Goal: Information Seeking & Learning: Learn about a topic

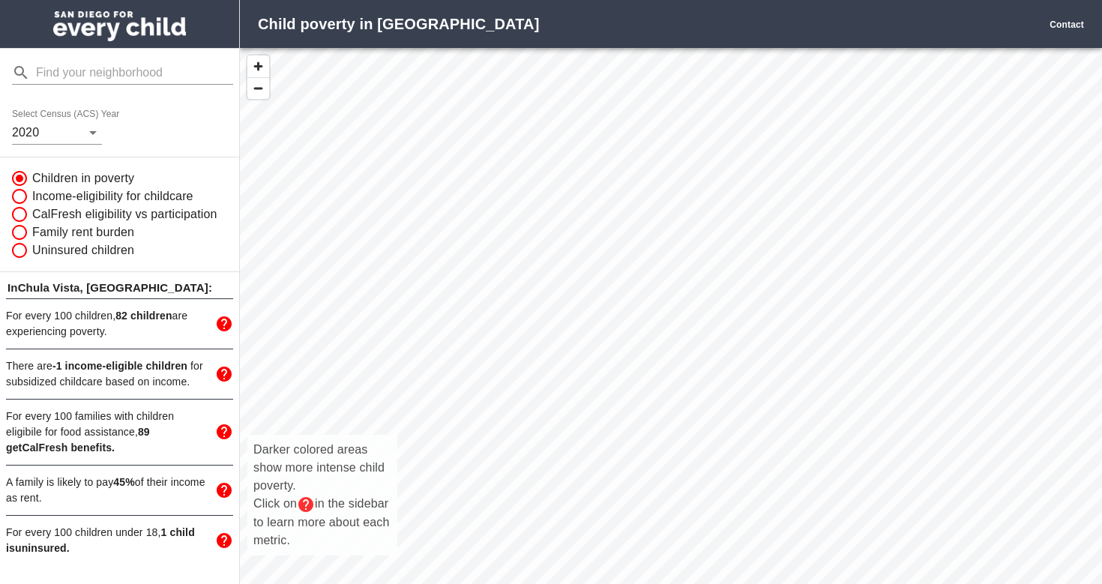
scroll to position [569, 862]
drag, startPoint x: 483, startPoint y: 139, endPoint x: 464, endPoint y: 278, distance: 140.0
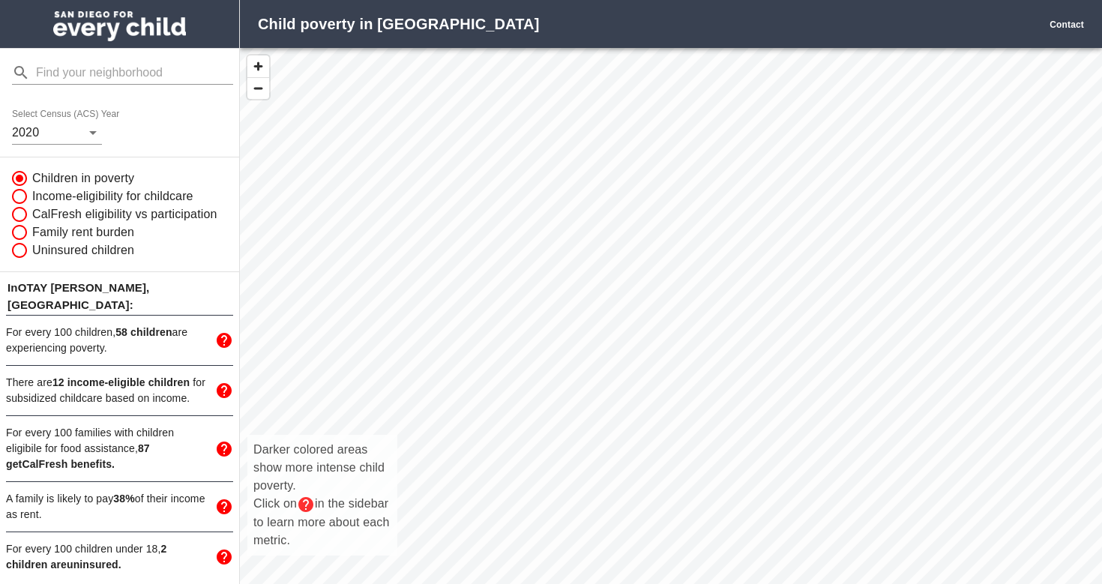
drag, startPoint x: 464, startPoint y: 278, endPoint x: 528, endPoint y: 438, distance: 171.9
click at [528, 438] on div "Darker colored areas show more intense child poverty. Click on in the sidebar t…" at bounding box center [671, 332] width 862 height 569
click at [528, 194] on div "Darker colored areas show more intense child poverty. Click on in the sidebar t…" at bounding box center [671, 332] width 862 height 569
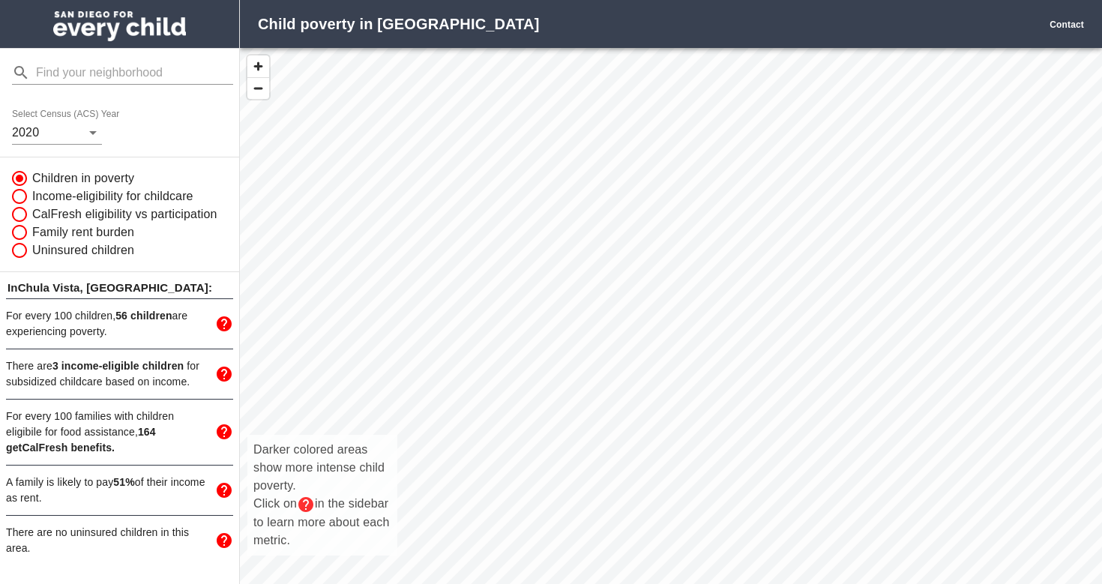
drag, startPoint x: 955, startPoint y: 423, endPoint x: 862, endPoint y: 379, distance: 103.3
click at [862, 379] on div "Darker colored areas show more intense child poverty. Click on in the sidebar t…" at bounding box center [671, 332] width 862 height 569
drag, startPoint x: 632, startPoint y: 318, endPoint x: 609, endPoint y: 261, distance: 62.5
click at [609, 261] on div "Darker colored areas show more intense child poverty. Click on in the sidebar t…" at bounding box center [671, 332] width 862 height 569
drag, startPoint x: 609, startPoint y: 261, endPoint x: 489, endPoint y: 188, distance: 139.6
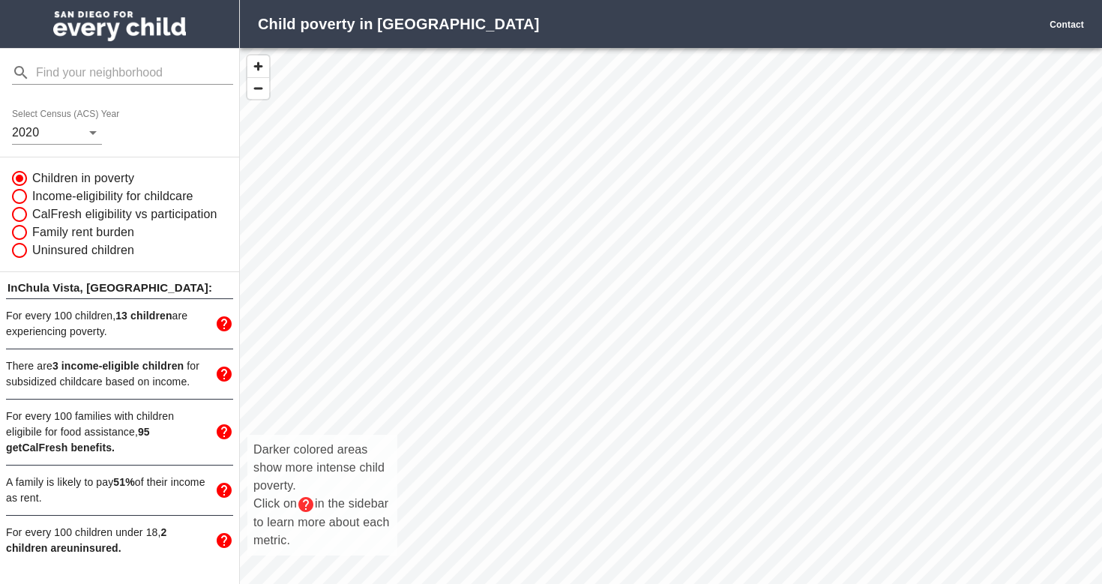
click at [489, 188] on div "Darker colored areas show more intense child poverty. Click on in the sidebar t…" at bounding box center [671, 332] width 862 height 569
drag, startPoint x: 686, startPoint y: 254, endPoint x: 678, endPoint y: 469, distance: 215.2
click at [678, 469] on div "Darker colored areas show more intense child poverty. Click on in the sidebar t…" at bounding box center [671, 332] width 862 height 569
click at [719, 292] on div "Darker colored areas show more intense child poverty. Click on in the sidebar t…" at bounding box center [671, 332] width 862 height 569
click at [690, 431] on div "Darker colored areas show more intense child poverty. Click on in the sidebar t…" at bounding box center [671, 332] width 862 height 569
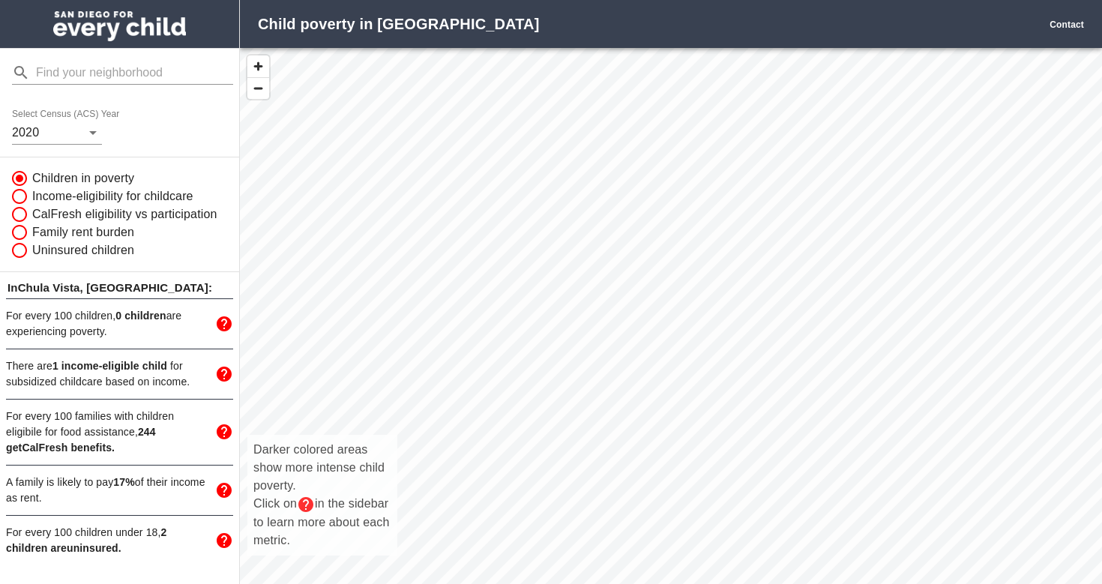
click at [785, 477] on div "Darker colored areas show more intense child poverty. Click on in the sidebar t…" at bounding box center [671, 332] width 862 height 569
click at [917, 437] on div "Darker colored areas show more intense child poverty. Click on in the sidebar t…" at bounding box center [671, 332] width 862 height 569
click at [864, 356] on div "Darker colored areas show more intense child poverty. Click on in the sidebar t…" at bounding box center [671, 332] width 862 height 569
click at [727, 357] on div "Darker colored areas show more intense child poverty. Click on in the sidebar t…" at bounding box center [671, 332] width 862 height 569
click at [624, 423] on div "Darker colored areas show more intense child poverty. Click on in the sidebar t…" at bounding box center [671, 332] width 862 height 569
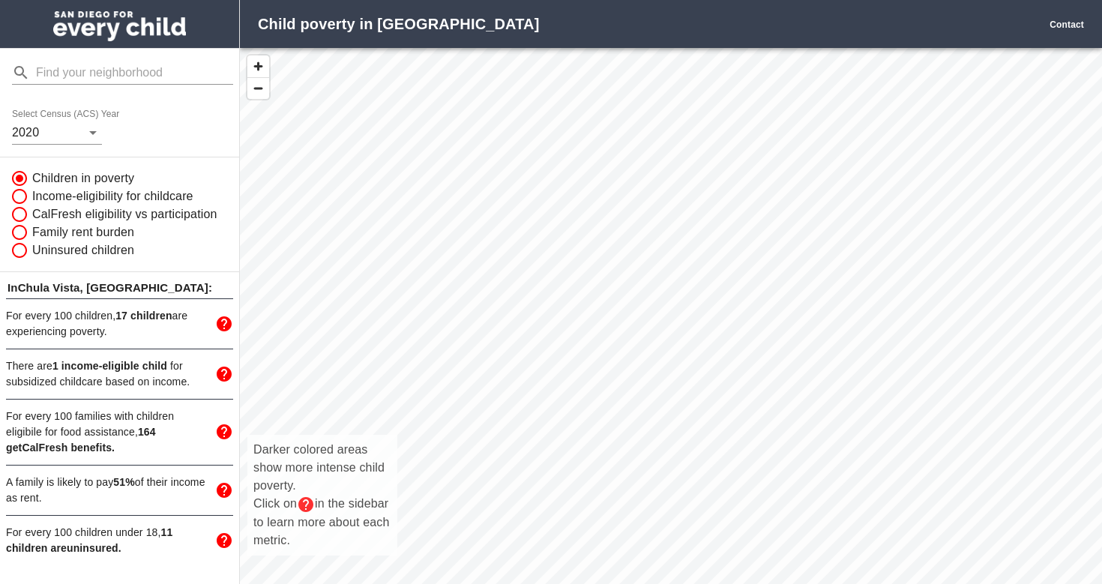
click at [613, 315] on div "Darker colored areas show more intense child poverty. Click on in the sidebar t…" at bounding box center [671, 332] width 862 height 569
drag, startPoint x: 660, startPoint y: 283, endPoint x: 815, endPoint y: 321, distance: 159.2
click at [815, 321] on div "Darker colored areas show more intense child poverty. Click on in the sidebar t…" at bounding box center [671, 332] width 862 height 569
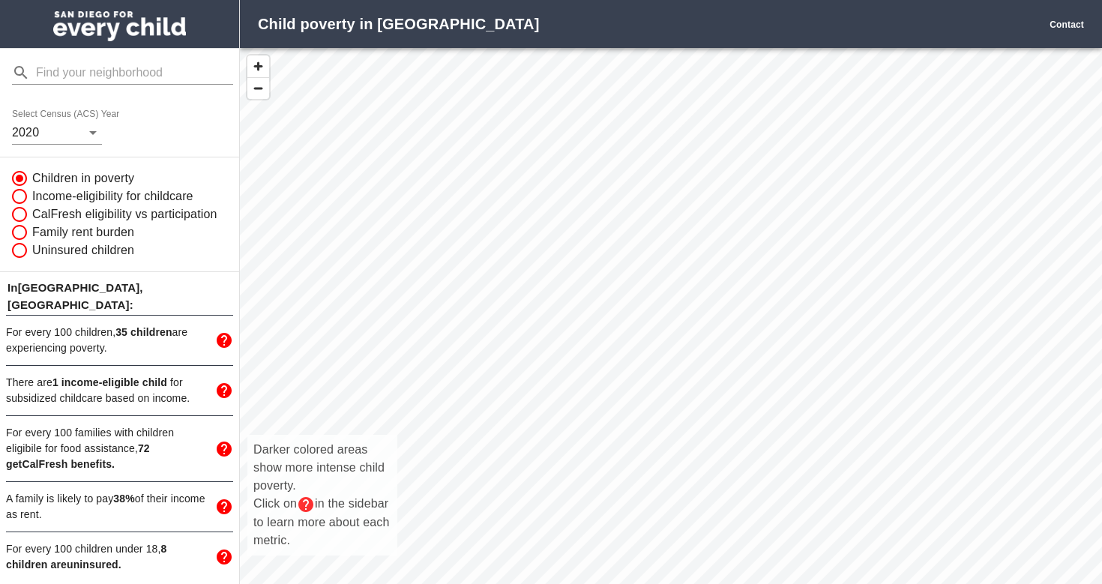
drag, startPoint x: 932, startPoint y: 160, endPoint x: 829, endPoint y: 267, distance: 147.9
click at [829, 267] on div "Darker colored areas show more intense child poverty. Click on in the sidebar t…" at bounding box center [671, 332] width 862 height 569
drag, startPoint x: 905, startPoint y: 181, endPoint x: 956, endPoint y: 243, distance: 80.3
click at [956, 243] on div "Darker colored areas show more intense child poverty. Click on in the sidebar t…" at bounding box center [671, 332] width 862 height 569
drag, startPoint x: 956, startPoint y: 244, endPoint x: 769, endPoint y: 308, distance: 197.9
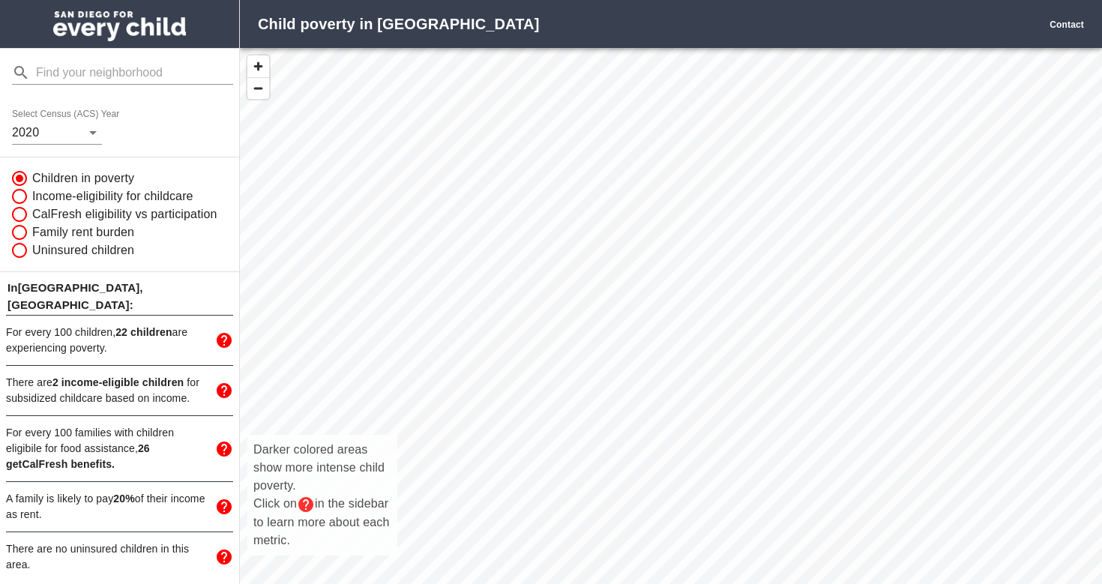
click at [769, 308] on div "Darker colored areas show more intense child poverty. Click on in the sidebar t…" at bounding box center [671, 332] width 862 height 569
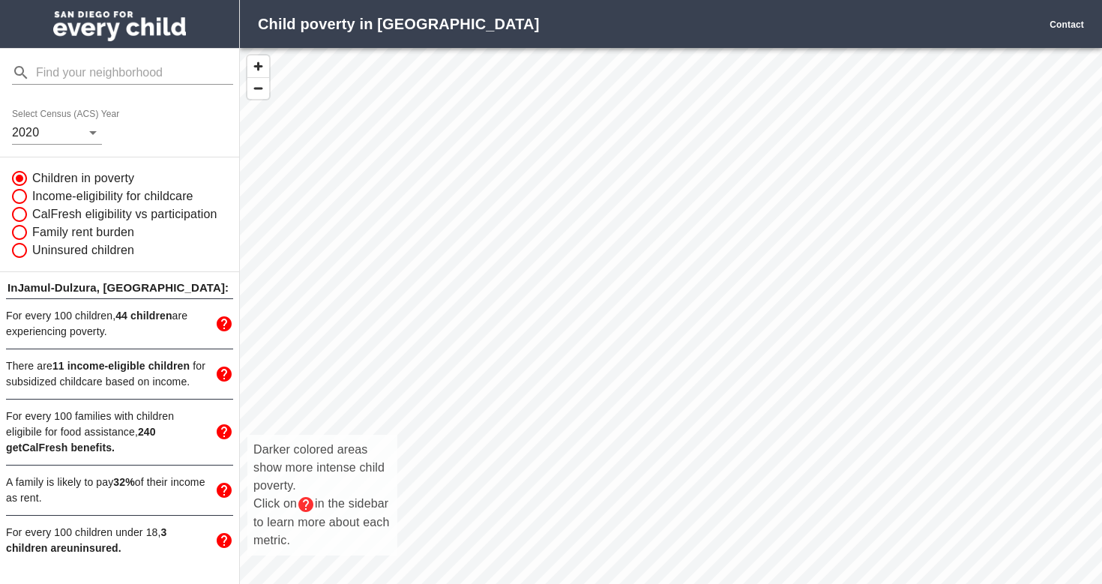
drag, startPoint x: 851, startPoint y: 288, endPoint x: 719, endPoint y: 336, distance: 140.6
click at [719, 336] on div "Darker colored areas show more intense child poverty. Click on in the sidebar t…" at bounding box center [671, 332] width 862 height 569
drag, startPoint x: 586, startPoint y: 249, endPoint x: 601, endPoint y: 378, distance: 129.8
click at [601, 378] on div "Darker colored areas show more intense child poverty. Click on in the sidebar t…" at bounding box center [671, 332] width 862 height 569
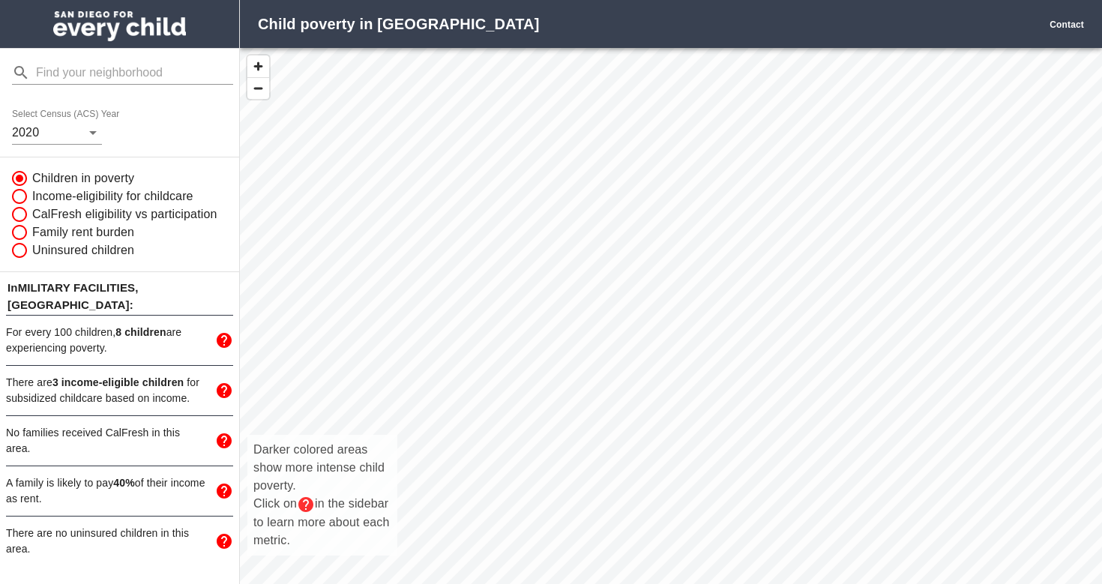
drag, startPoint x: 583, startPoint y: 321, endPoint x: 565, endPoint y: 434, distance: 113.8
click at [566, 435] on div "Darker colored areas show more intense child poverty. Click on in the sidebar t…" at bounding box center [671, 332] width 862 height 569
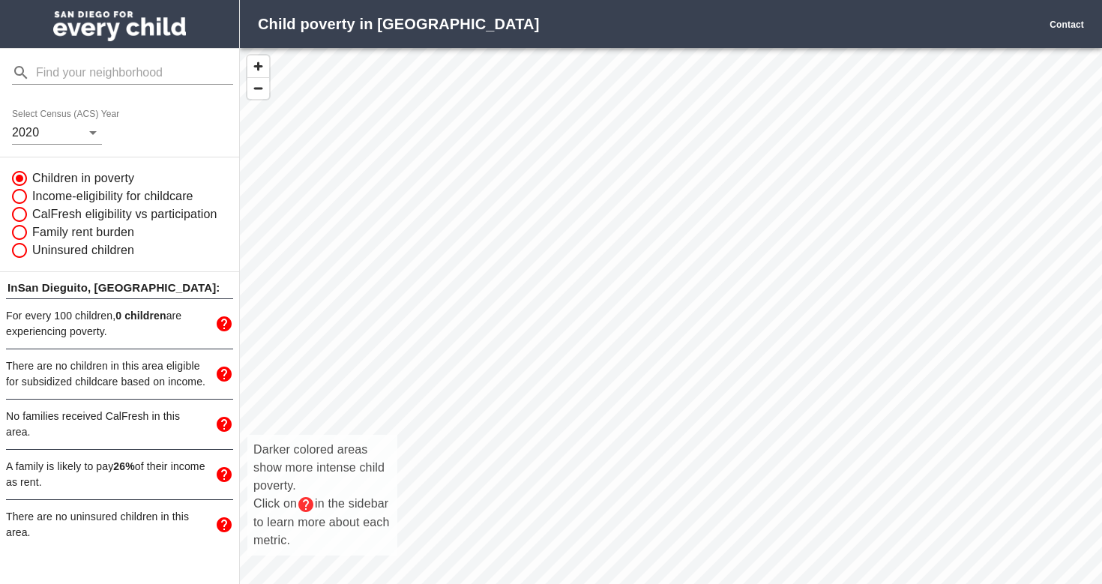
drag, startPoint x: 537, startPoint y: 338, endPoint x: 555, endPoint y: 283, distance: 57.6
click at [555, 283] on div "Darker colored areas show more intense child poverty. Click on in the sidebar t…" at bounding box center [671, 332] width 862 height 569
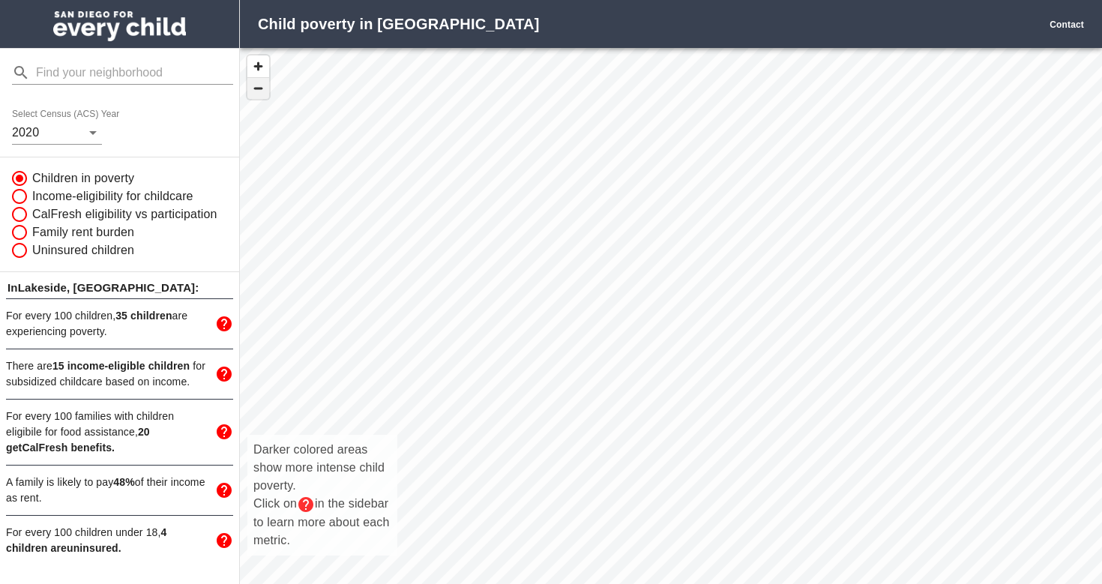
click at [255, 88] on span "button" at bounding box center [258, 88] width 22 height 21
click at [262, 96] on span "button" at bounding box center [258, 88] width 22 height 21
click at [262, 64] on span "button" at bounding box center [258, 66] width 22 height 22
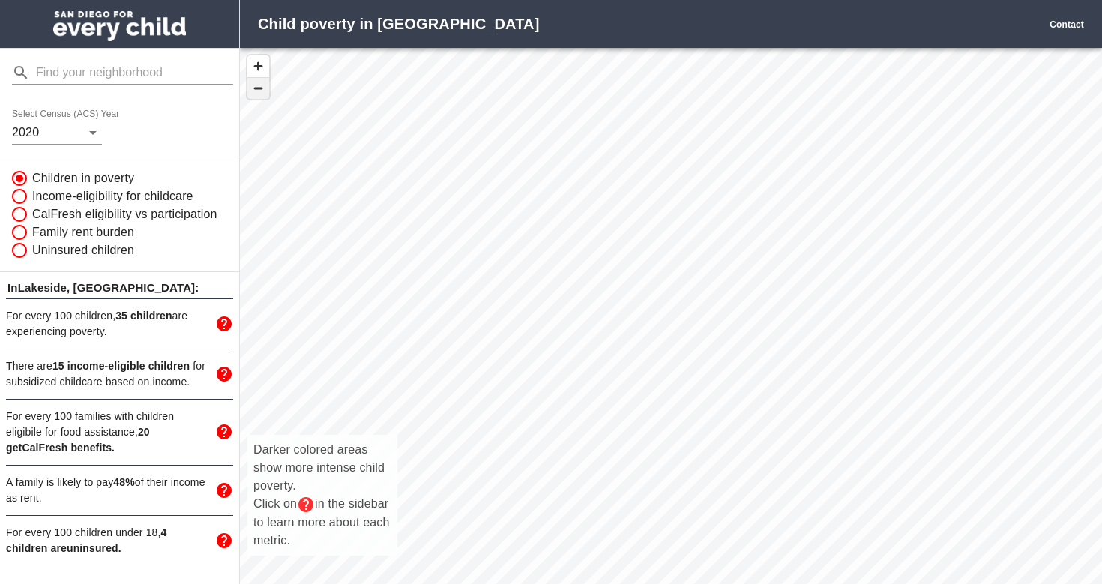
click at [258, 88] on span "button" at bounding box center [258, 88] width 22 height 21
drag, startPoint x: 592, startPoint y: 211, endPoint x: 576, endPoint y: 200, distance: 18.9
click at [577, 200] on div "Darker colored areas show more intense child poverty. Click on in the sidebar t…" at bounding box center [671, 332] width 862 height 569
drag, startPoint x: 596, startPoint y: 278, endPoint x: 588, endPoint y: 202, distance: 76.1
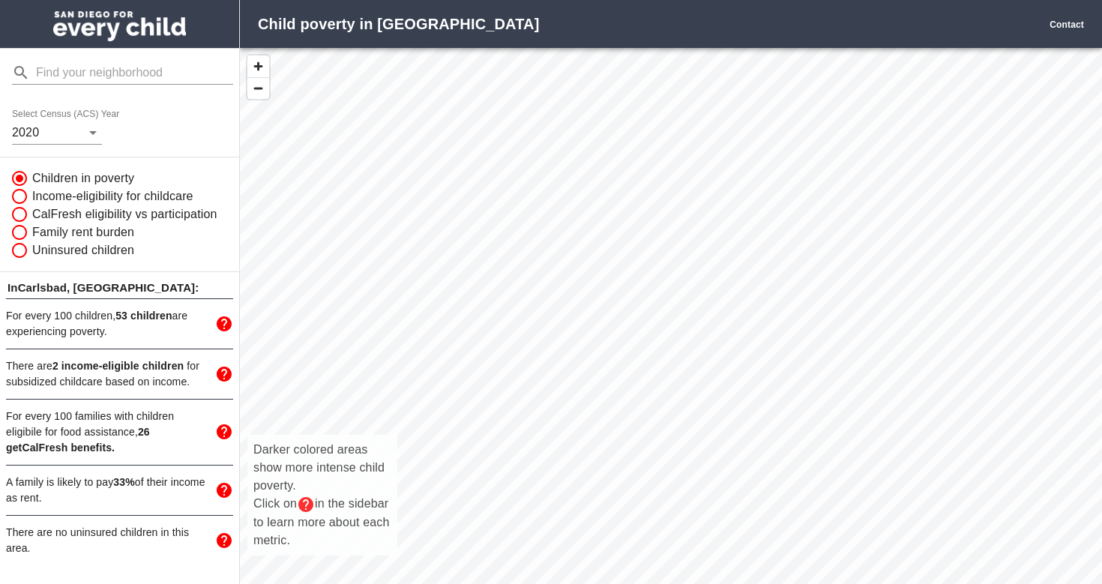
click at [588, 202] on div "Darker colored areas show more intense child poverty. Click on in the sidebar t…" at bounding box center [671, 332] width 862 height 569
drag, startPoint x: 600, startPoint y: 402, endPoint x: 651, endPoint y: 465, distance: 81.5
click at [651, 465] on div "Darker colored areas show more intense child poverty. Click on in the sidebar t…" at bounding box center [671, 332] width 862 height 569
drag, startPoint x: 682, startPoint y: 351, endPoint x: 653, endPoint y: 360, distance: 30.8
click at [653, 360] on div "Darker colored areas show more intense child poverty. Click on in the sidebar t…" at bounding box center [671, 332] width 862 height 569
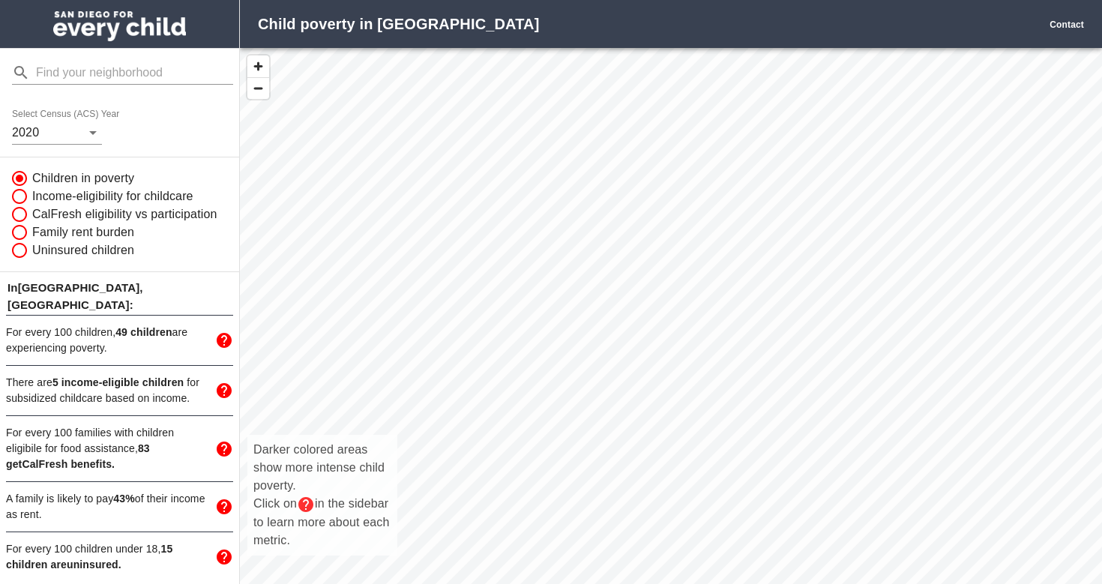
click at [546, 369] on div "Darker colored areas show more intense child poverty. Click on in the sidebar t…" at bounding box center [671, 332] width 862 height 569
